Goal: Navigation & Orientation: Find specific page/section

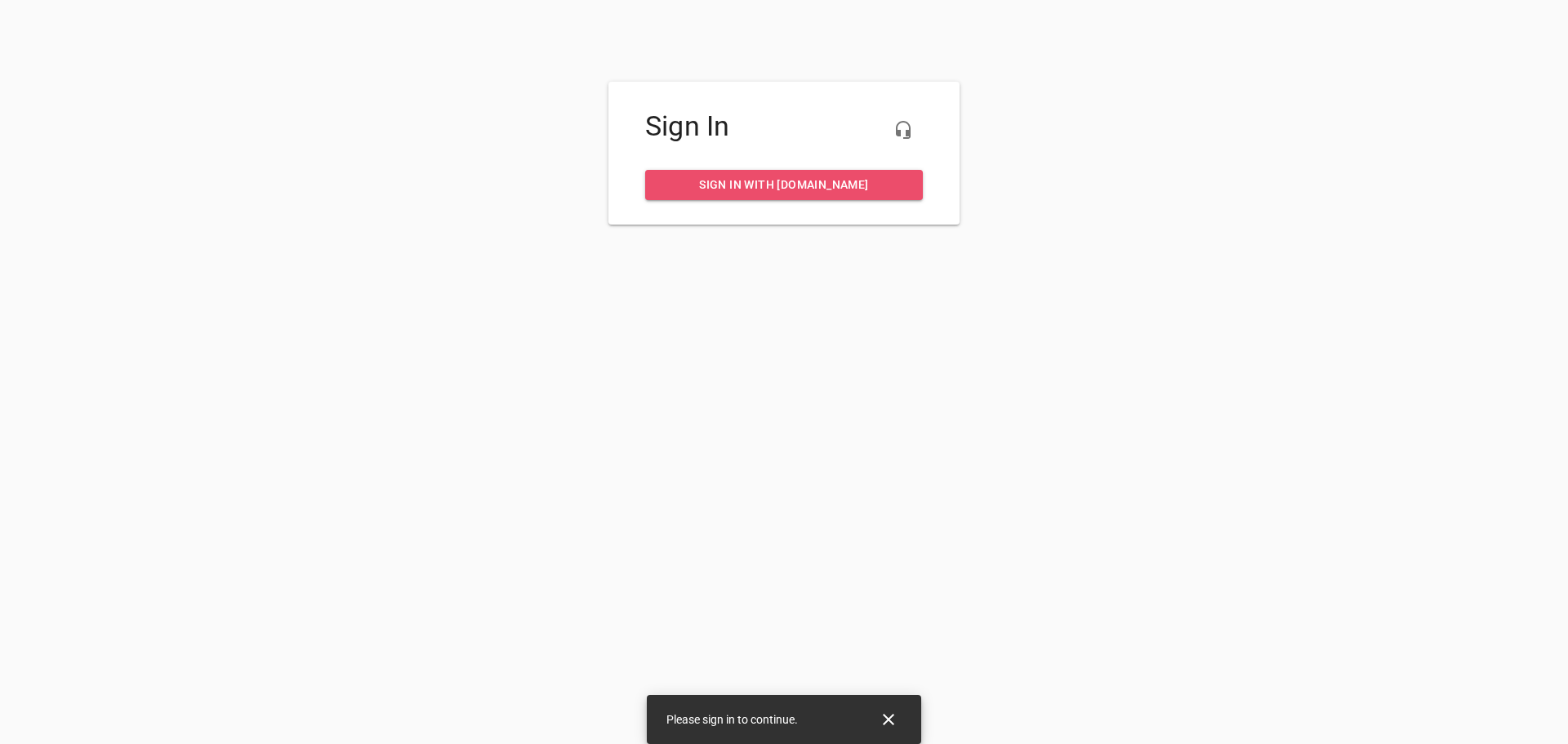
click at [783, 185] on span "Sign in with [DOMAIN_NAME]" at bounding box center [784, 185] width 252 height 20
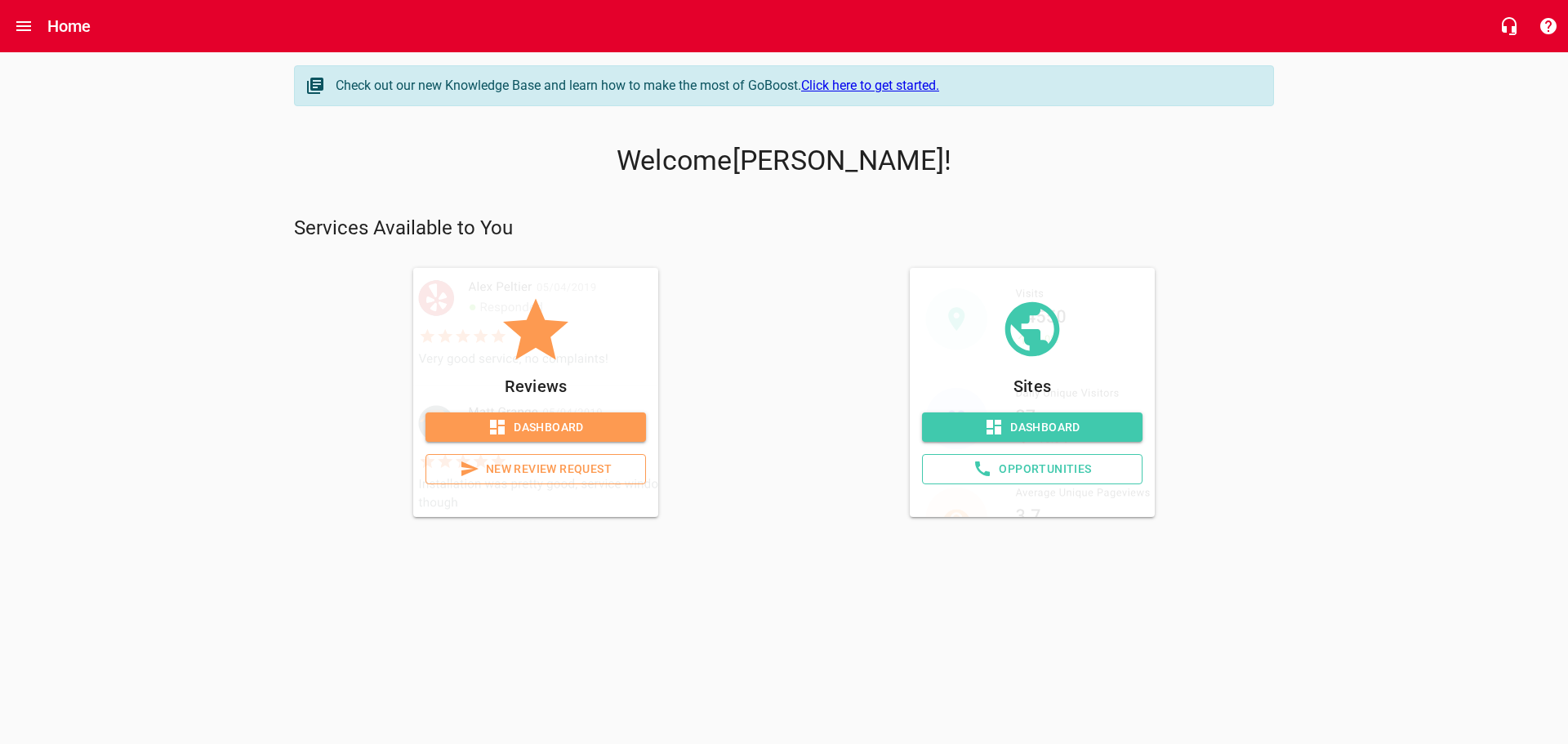
click at [1110, 435] on span "Dashboard" at bounding box center [1032, 427] width 195 height 20
